Goal: Book appointment/travel/reservation

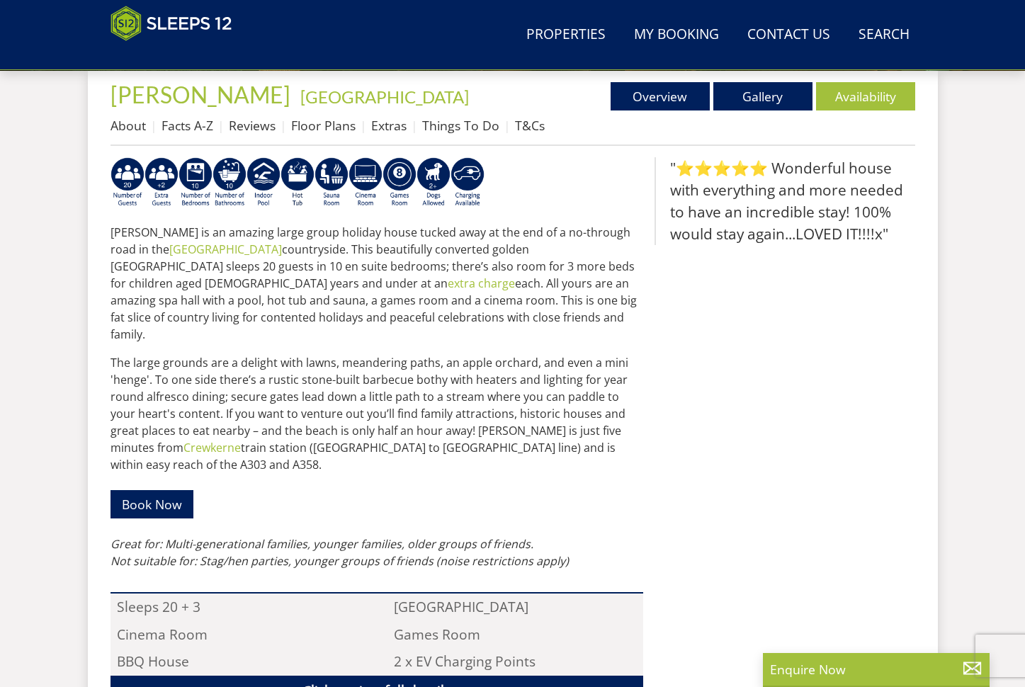
scroll to position [543, 0]
click at [863, 100] on link "Availability" at bounding box center [865, 96] width 99 height 28
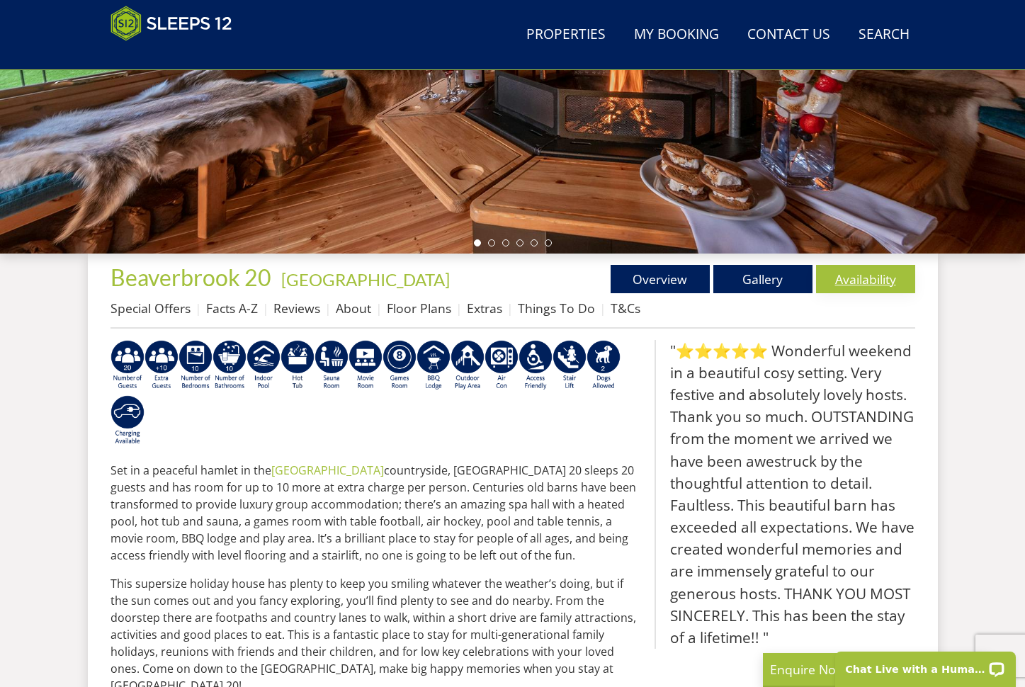
click at [873, 279] on link "Availability" at bounding box center [865, 279] width 99 height 28
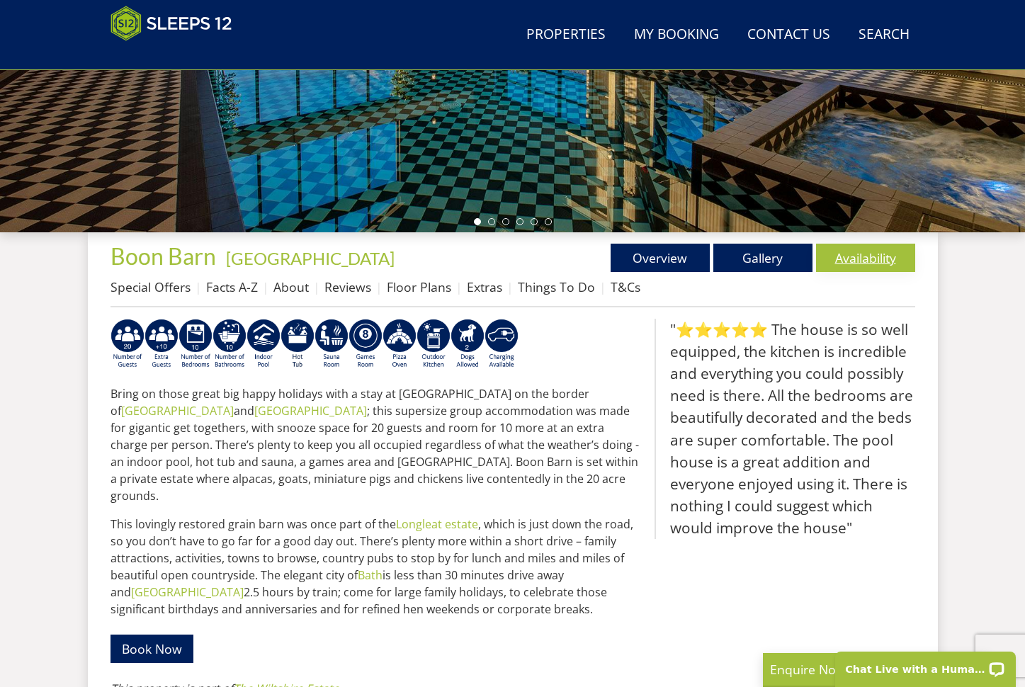
click at [860, 268] on link "Availability" at bounding box center [865, 258] width 99 height 28
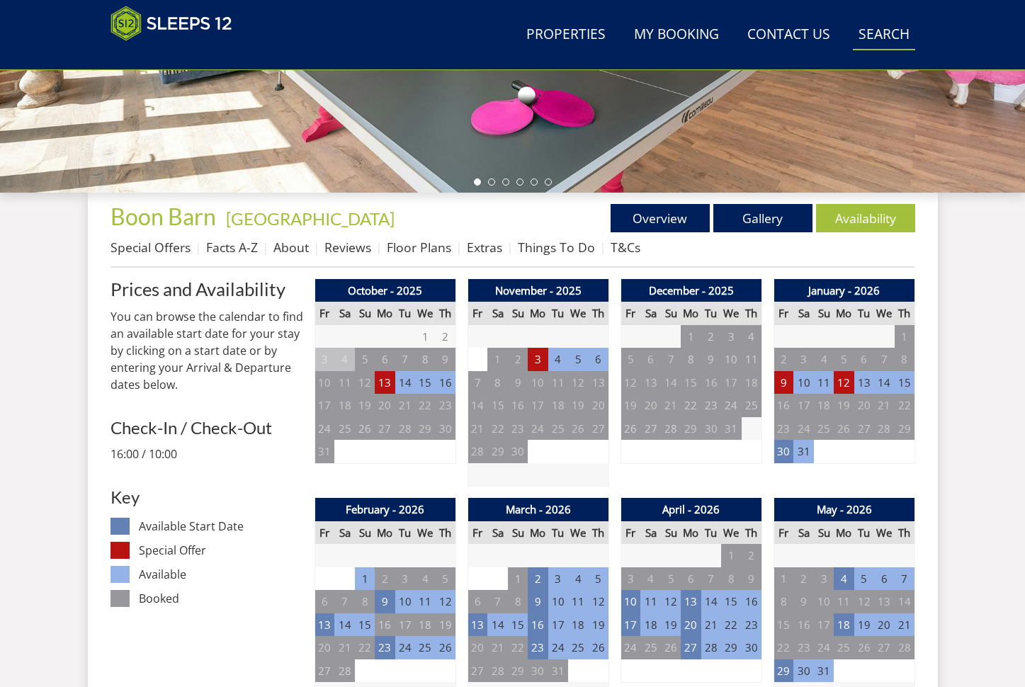
click at [863, 39] on link "Search Check Availability" at bounding box center [884, 35] width 62 height 32
